Goal: Check status: Check status

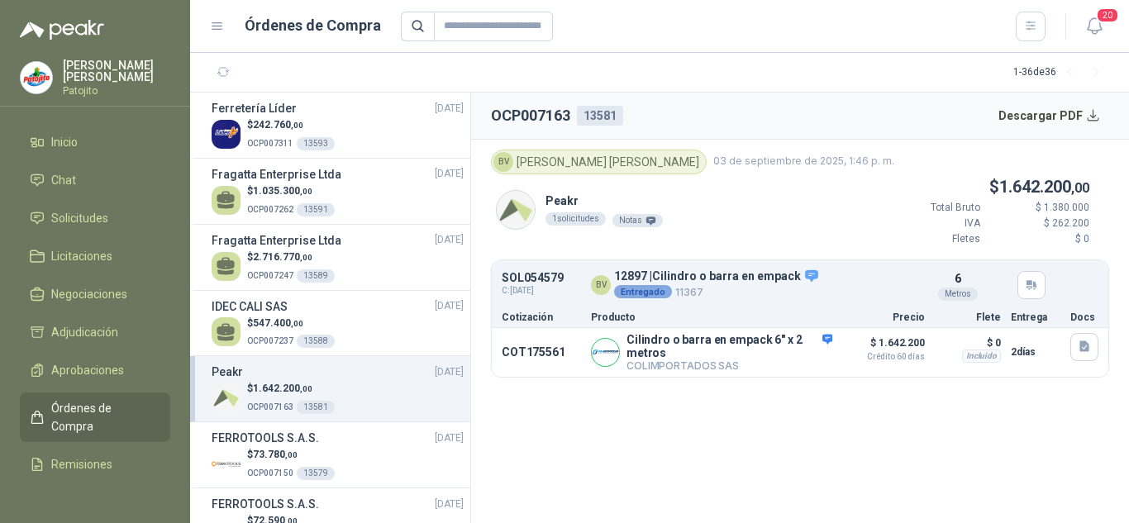
scroll to position [60, 0]
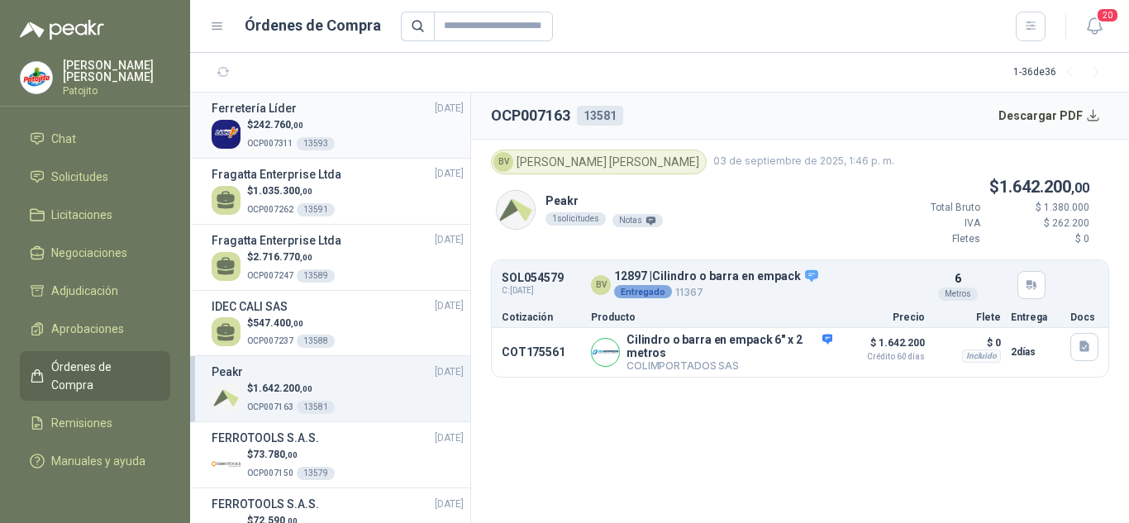
click at [319, 110] on div "Ferretería Líder [DATE]" at bounding box center [338, 108] width 252 height 18
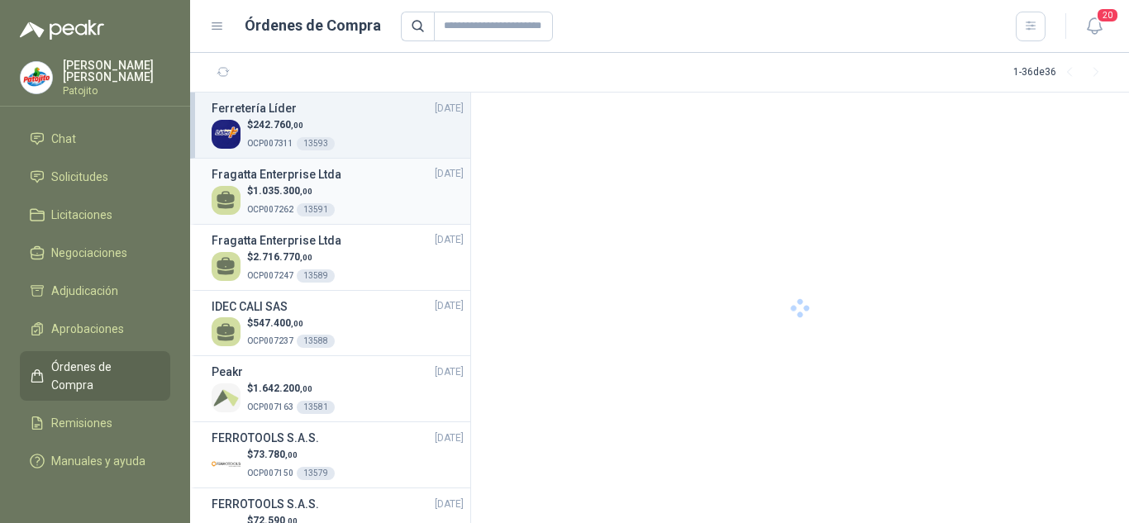
click at [341, 186] on div "$ 1.035.300 ,00 OCP007262 13591" at bounding box center [338, 200] width 252 height 34
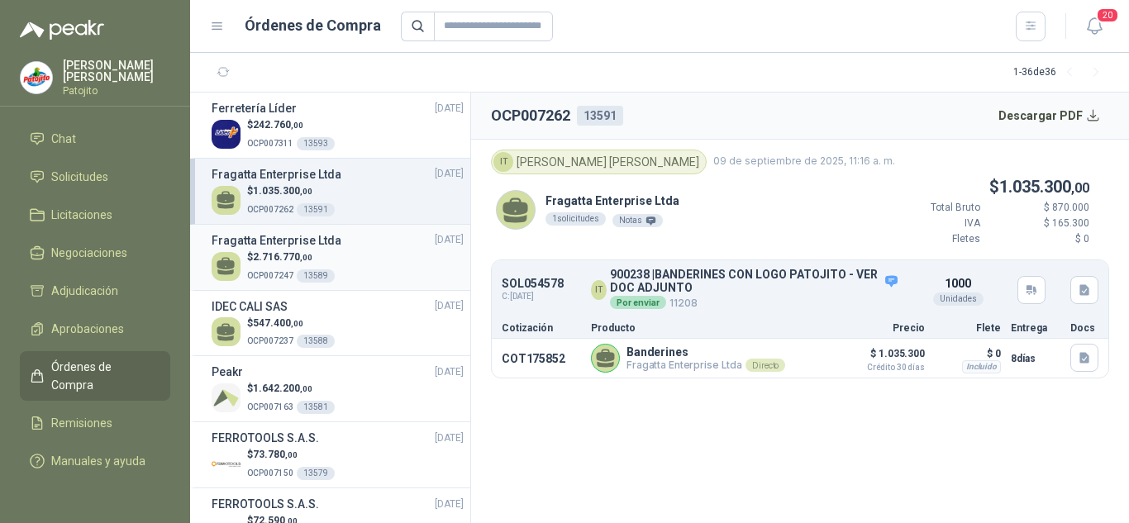
click at [350, 259] on div "$ 2.716.770 ,00 OCP007247 13589" at bounding box center [338, 267] width 252 height 34
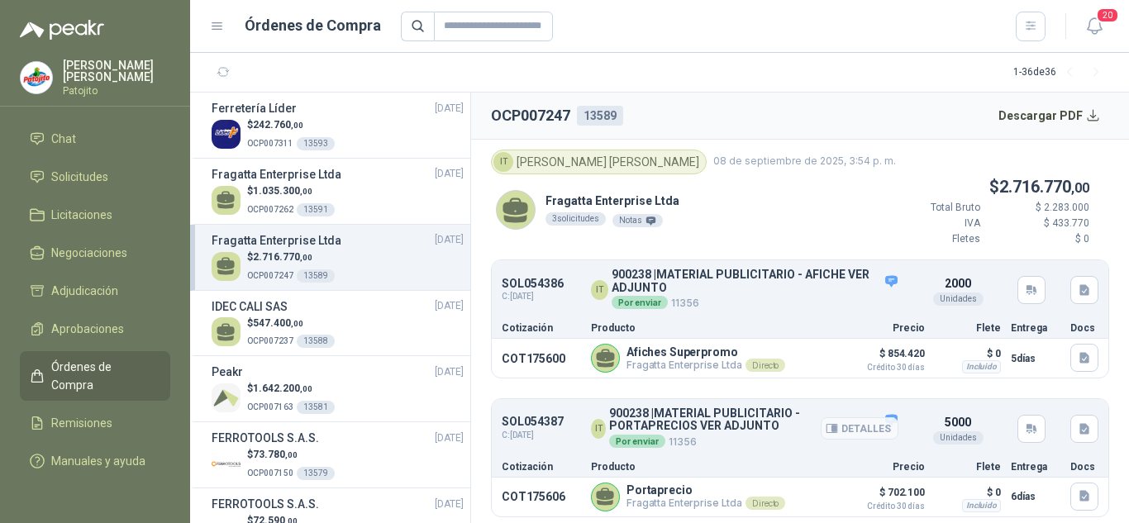
scroll to position [142, 0]
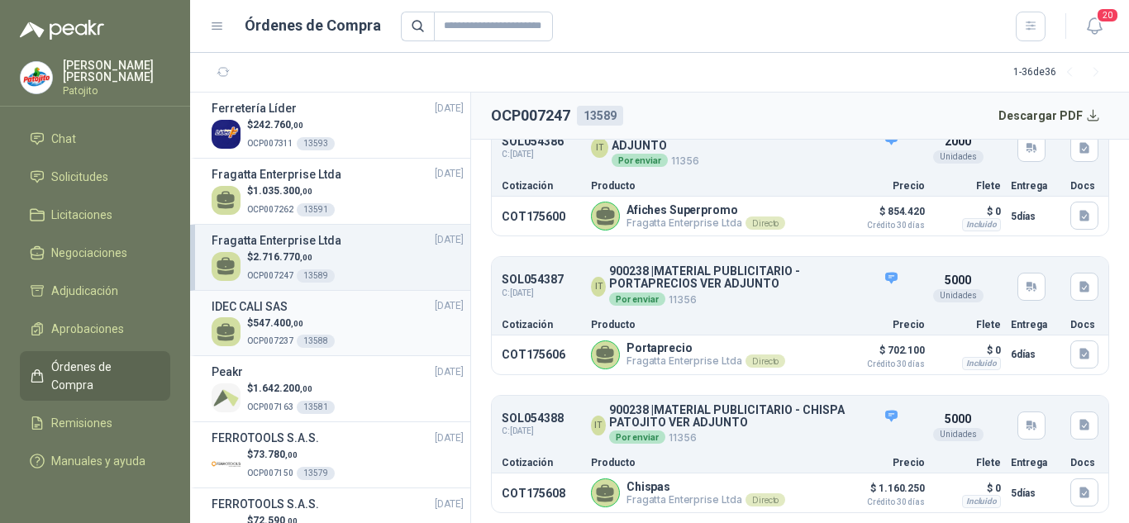
click at [380, 316] on div "$ 547.400 ,00 OCP007237 13588" at bounding box center [338, 333] width 252 height 34
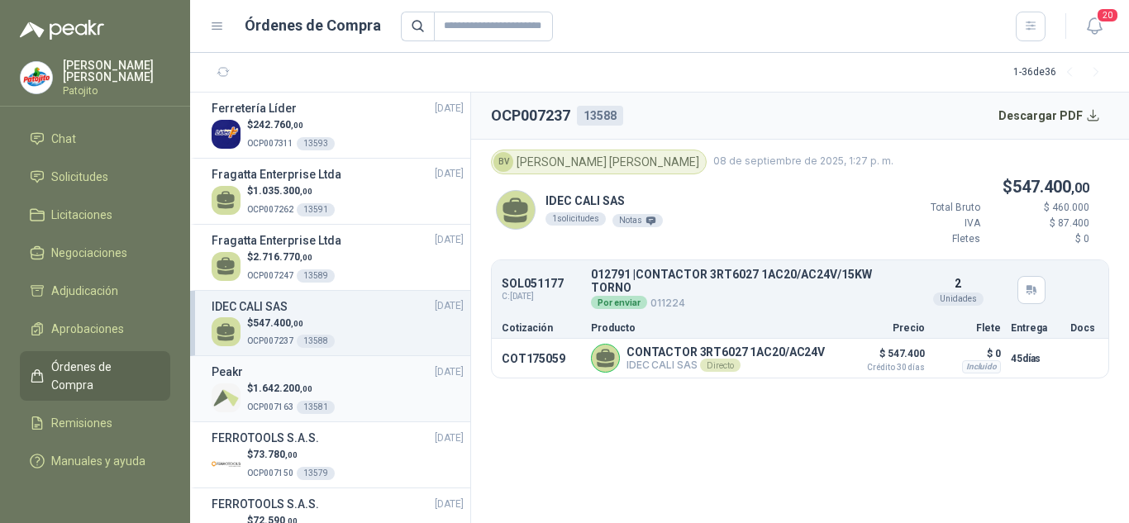
click at [366, 394] on div "$ 1.642.200 ,00 OCP007163 13581" at bounding box center [338, 398] width 252 height 34
